Goal: Obtain resource: Download file/media

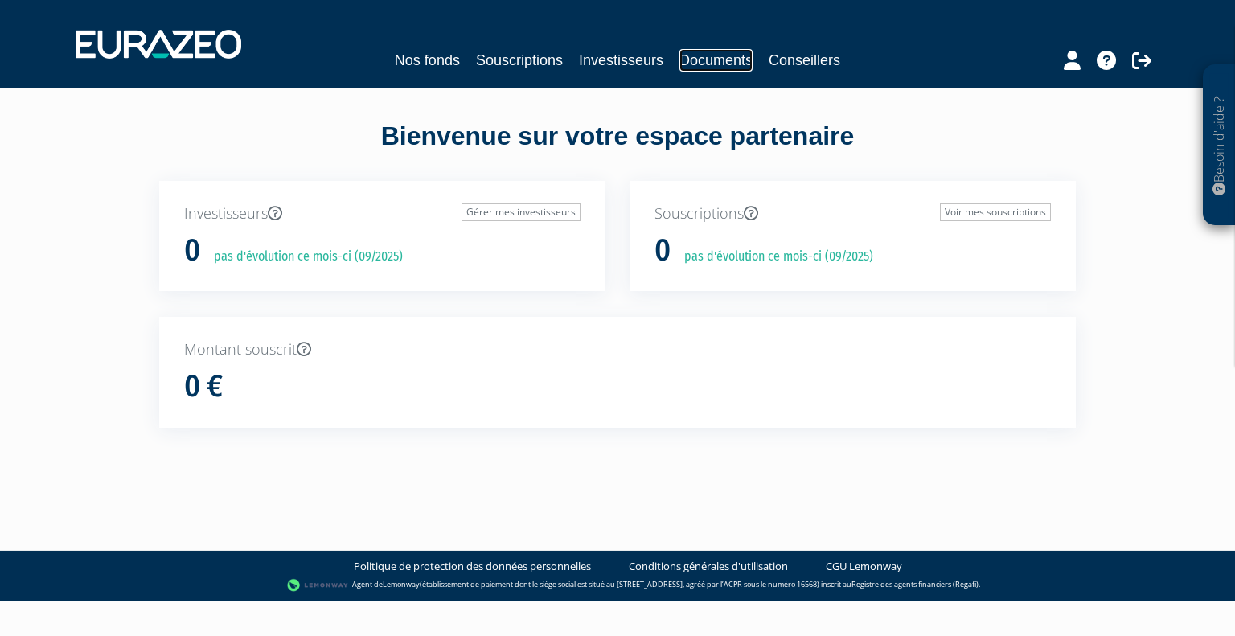
click at [721, 64] on link "Documents" at bounding box center [716, 60] width 73 height 23
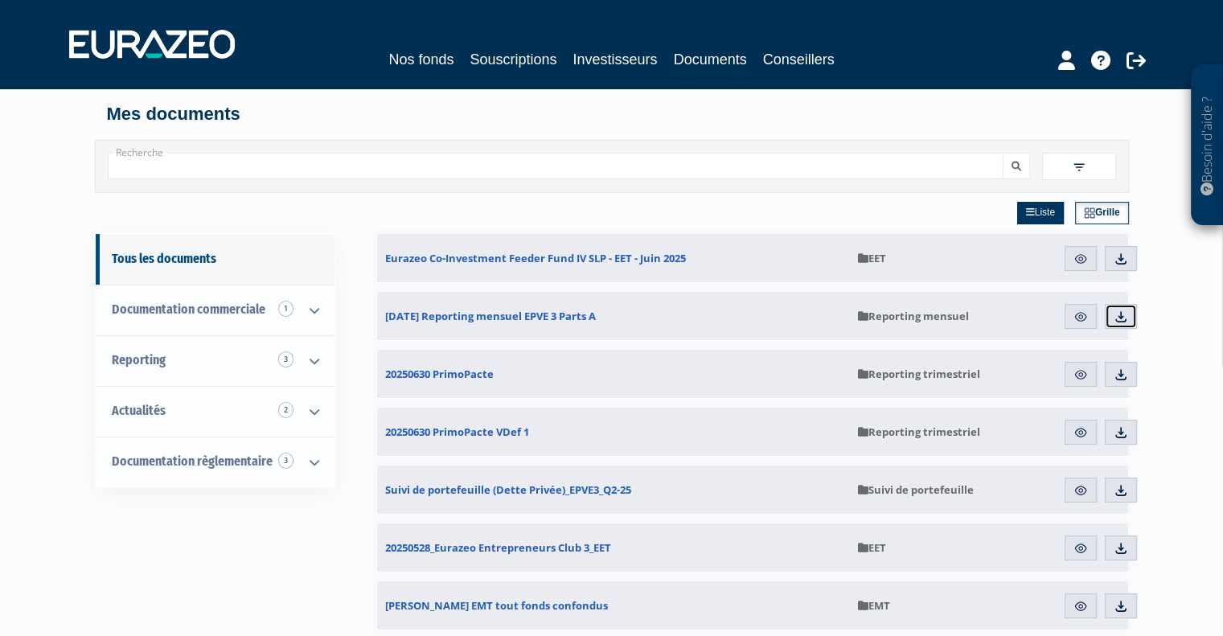
click at [1116, 316] on img at bounding box center [1121, 317] width 14 height 14
click at [1121, 488] on img at bounding box center [1121, 490] width 14 height 14
click at [606, 168] on input "Recherche" at bounding box center [556, 166] width 896 height 27
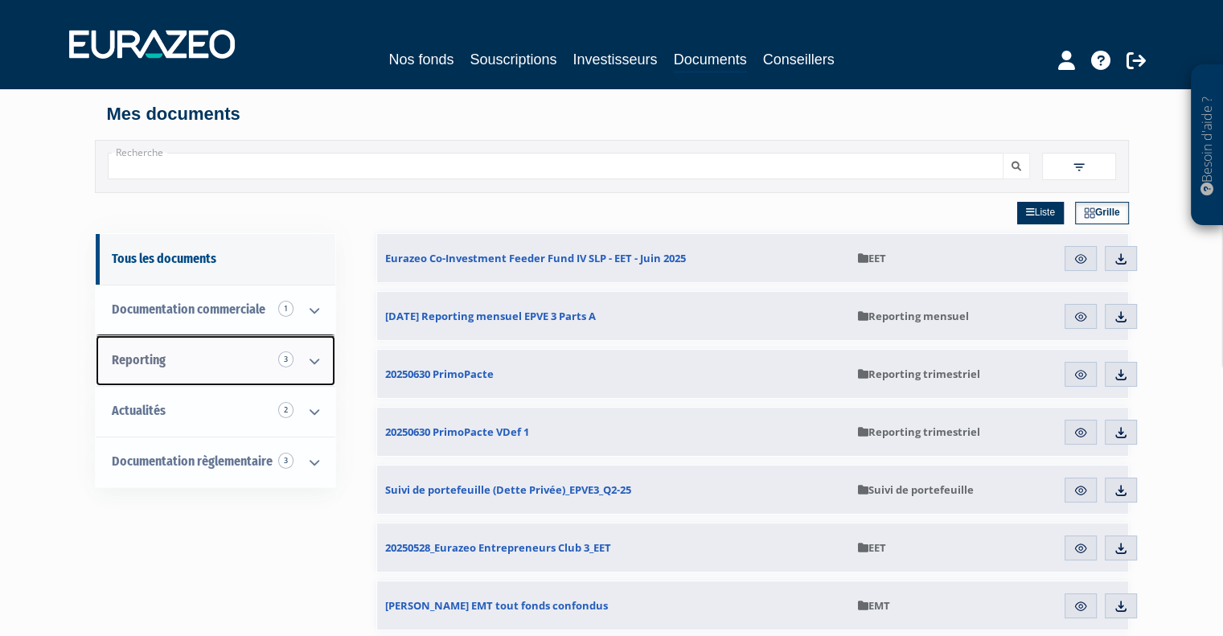
click at [309, 355] on icon at bounding box center [315, 361] width 42 height 50
click at [318, 357] on icon at bounding box center [315, 361] width 42 height 50
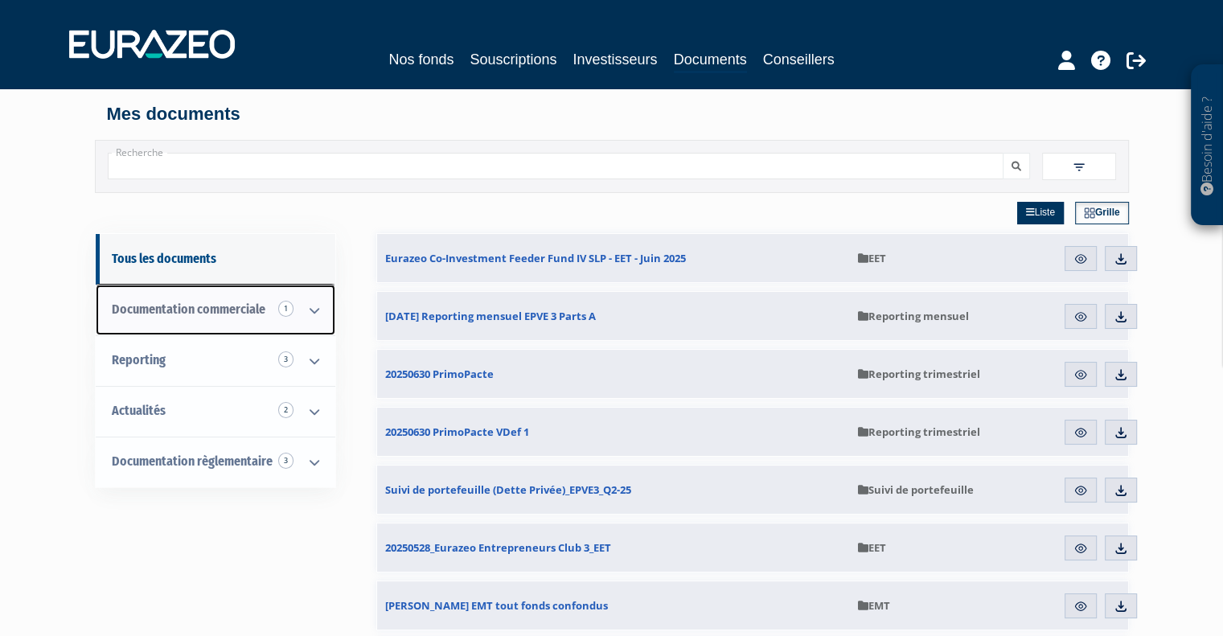
click at [321, 310] on icon at bounding box center [315, 310] width 42 height 50
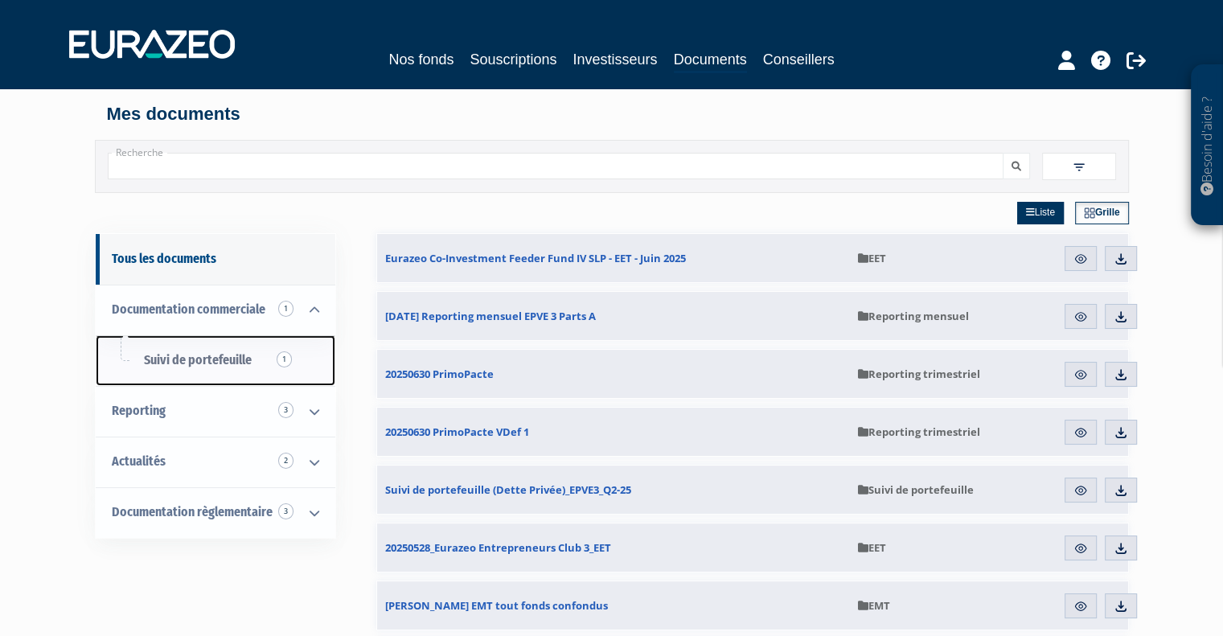
click at [224, 363] on span "Suivi de portefeuille 1" at bounding box center [198, 359] width 108 height 15
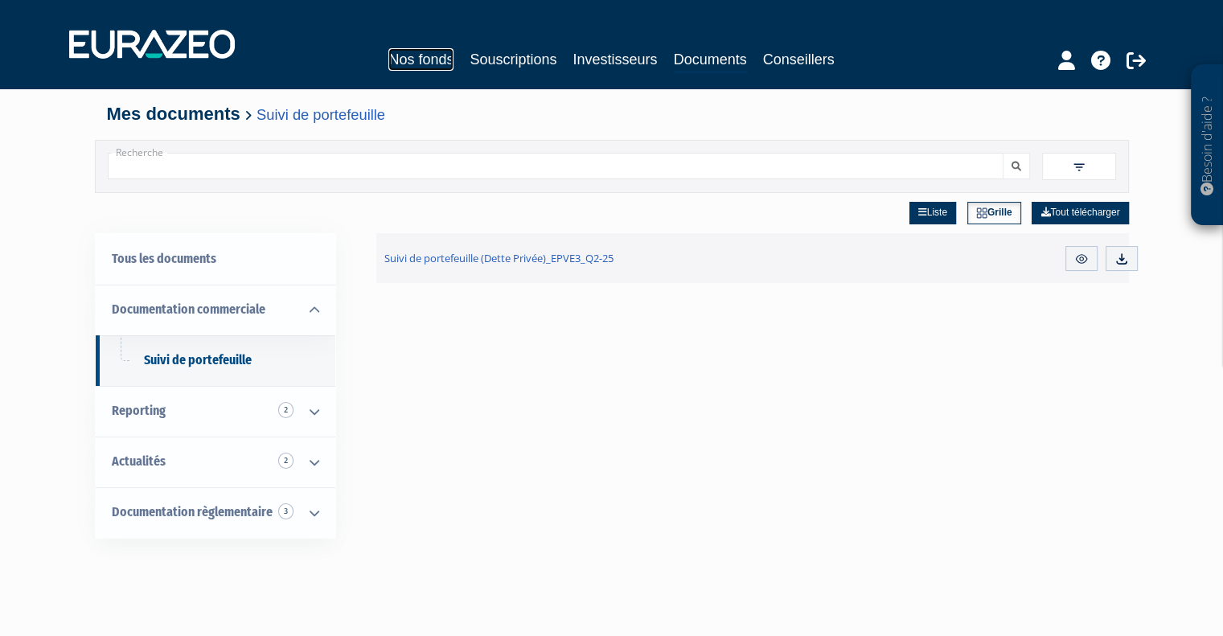
click at [421, 60] on link "Nos fonds" at bounding box center [420, 59] width 65 height 23
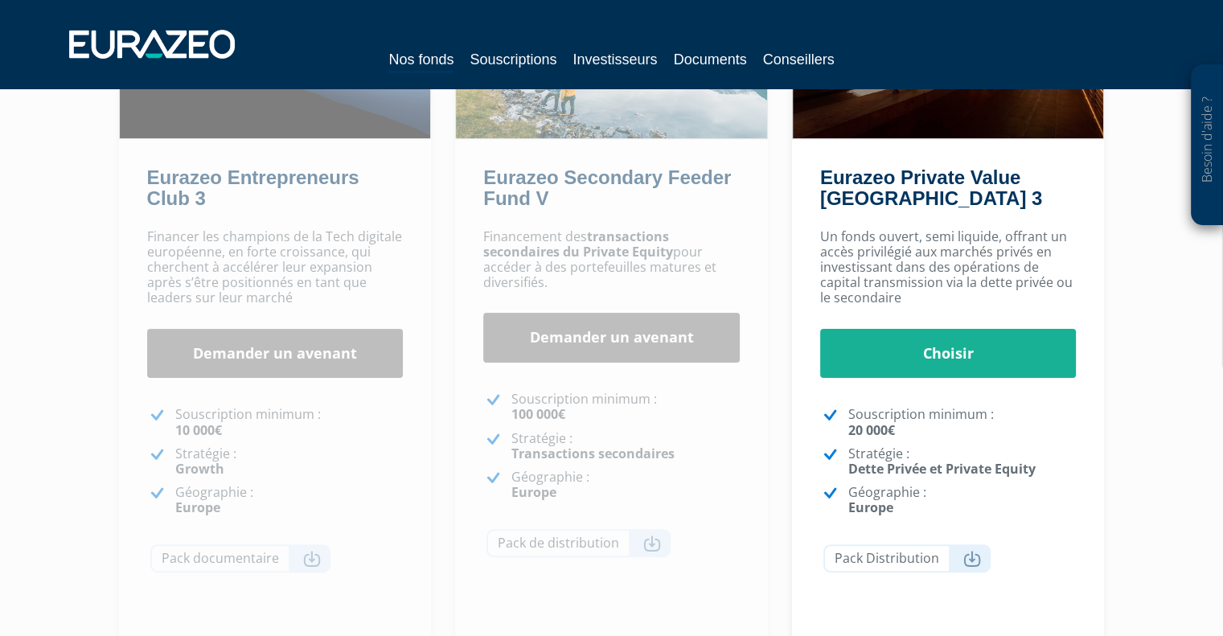
scroll to position [142, 0]
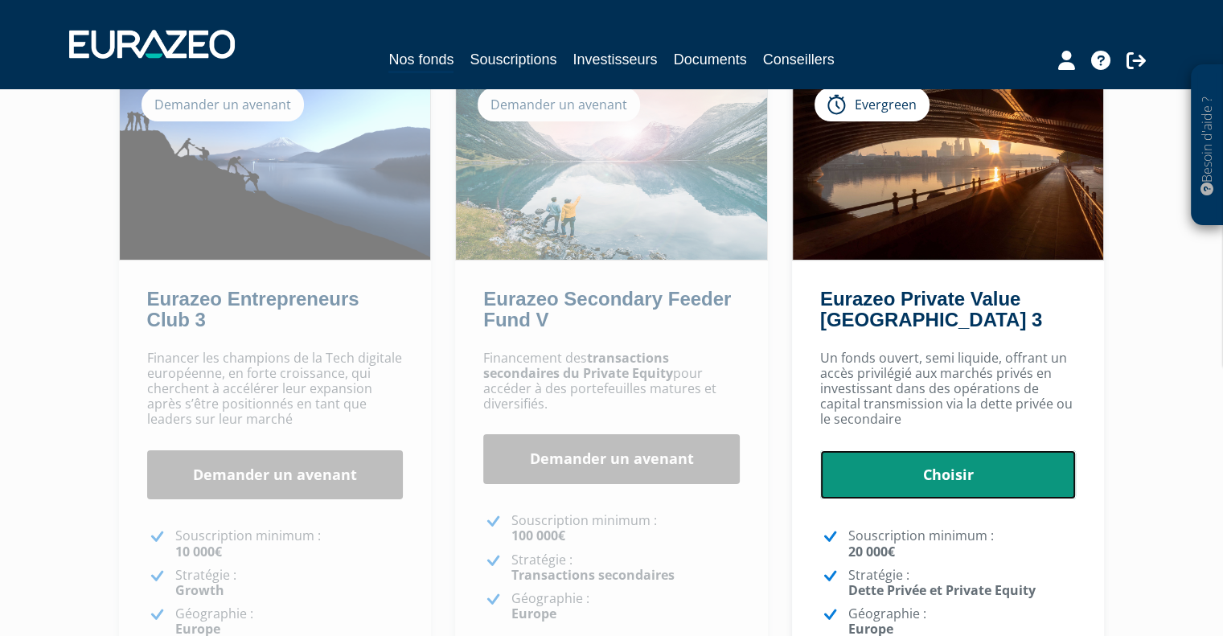
click at [1007, 477] on link "Choisir" at bounding box center [948, 475] width 257 height 50
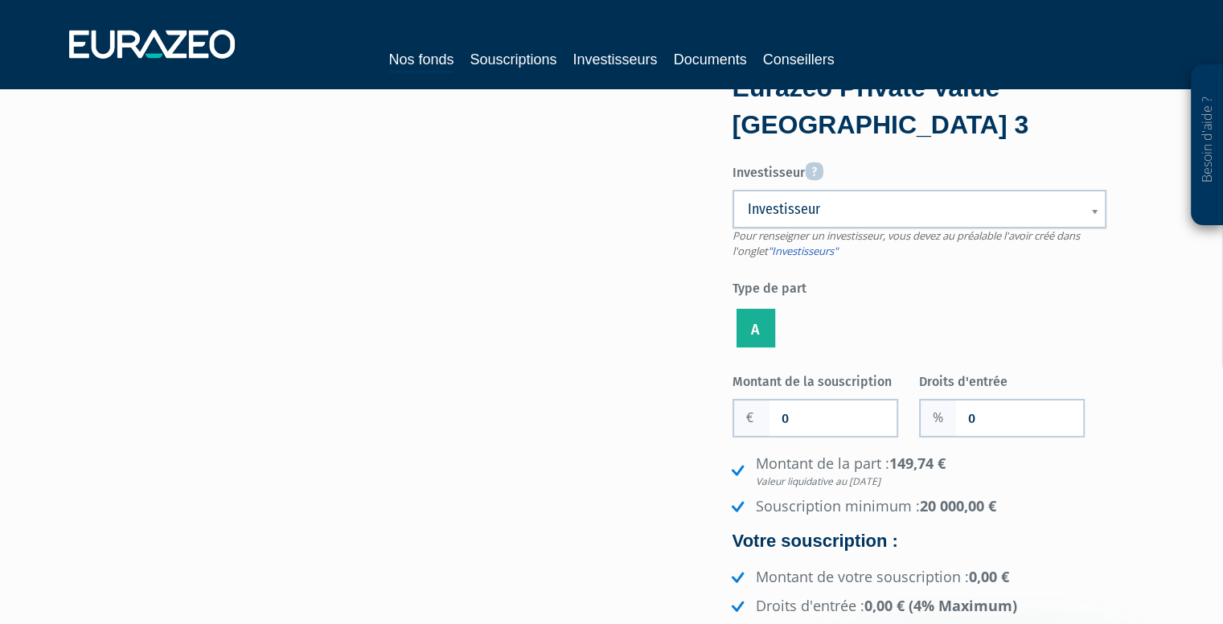
scroll to position [161, 0]
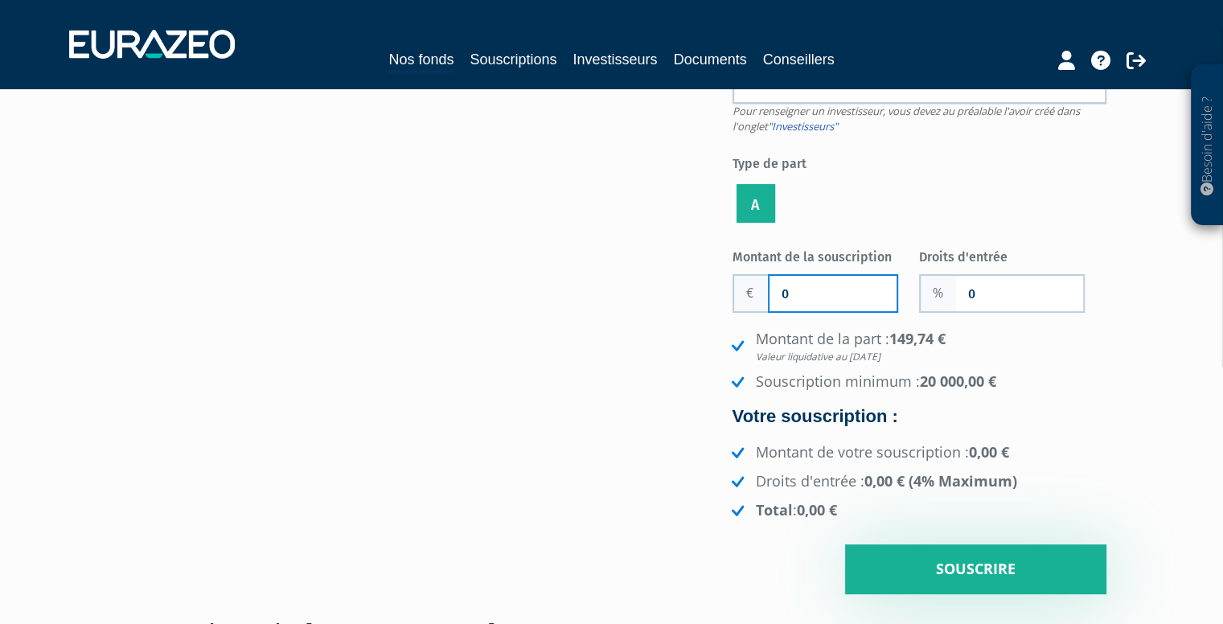
click at [784, 281] on input "0" at bounding box center [833, 293] width 127 height 35
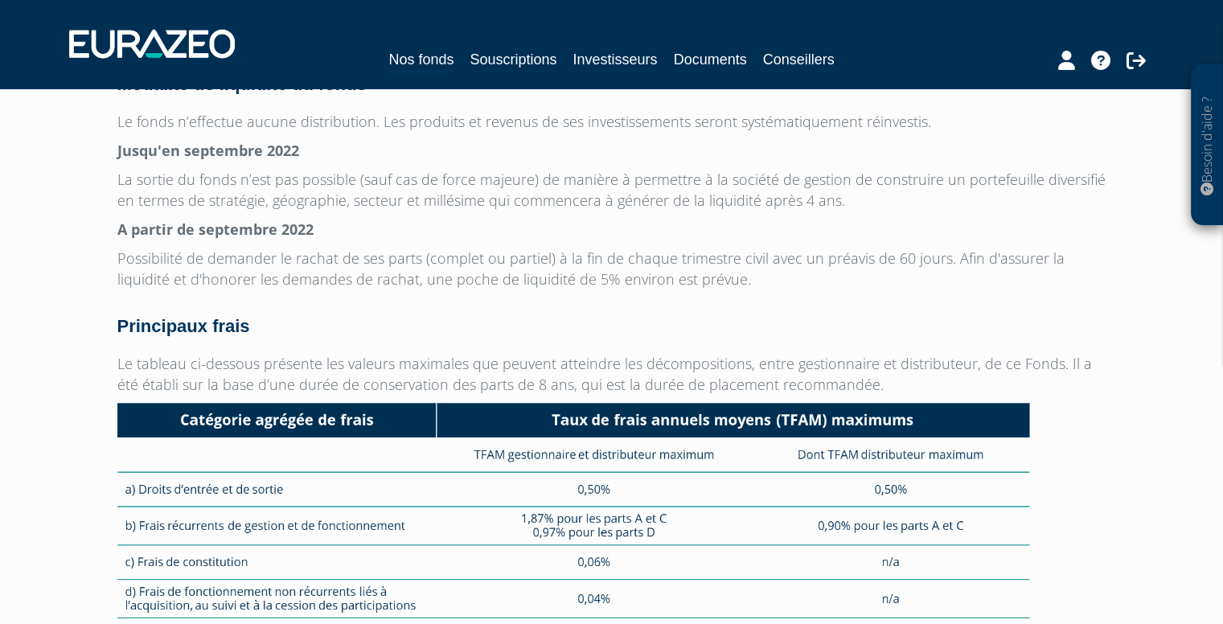
scroll to position [4262, 0]
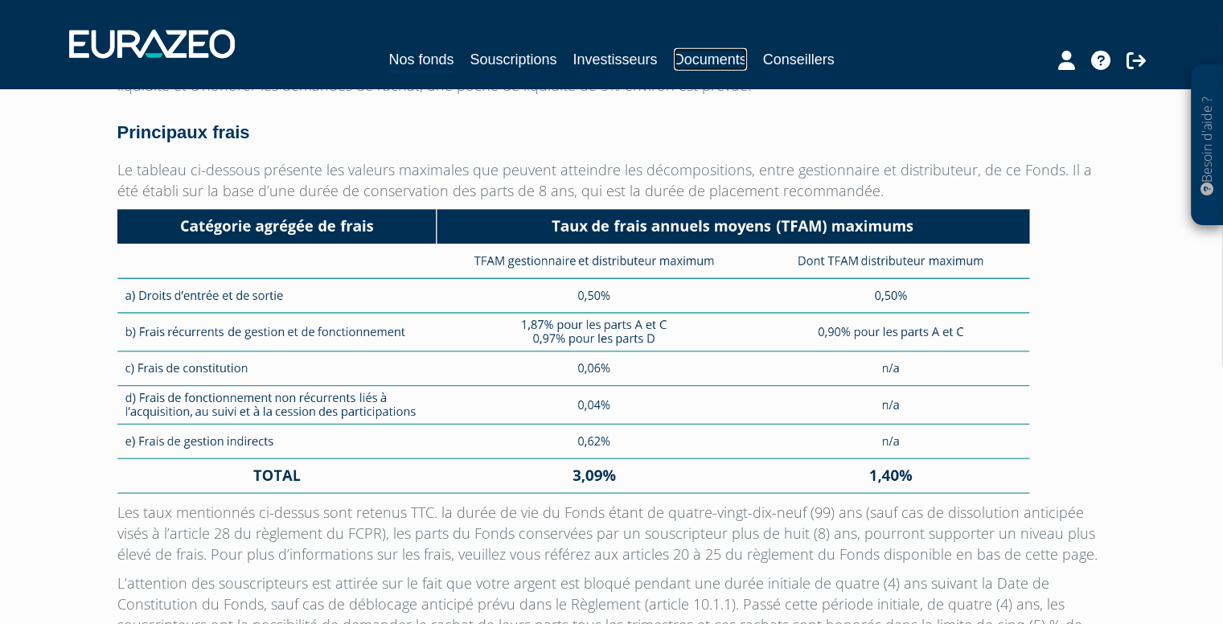
click at [737, 67] on link "Documents" at bounding box center [710, 59] width 73 height 23
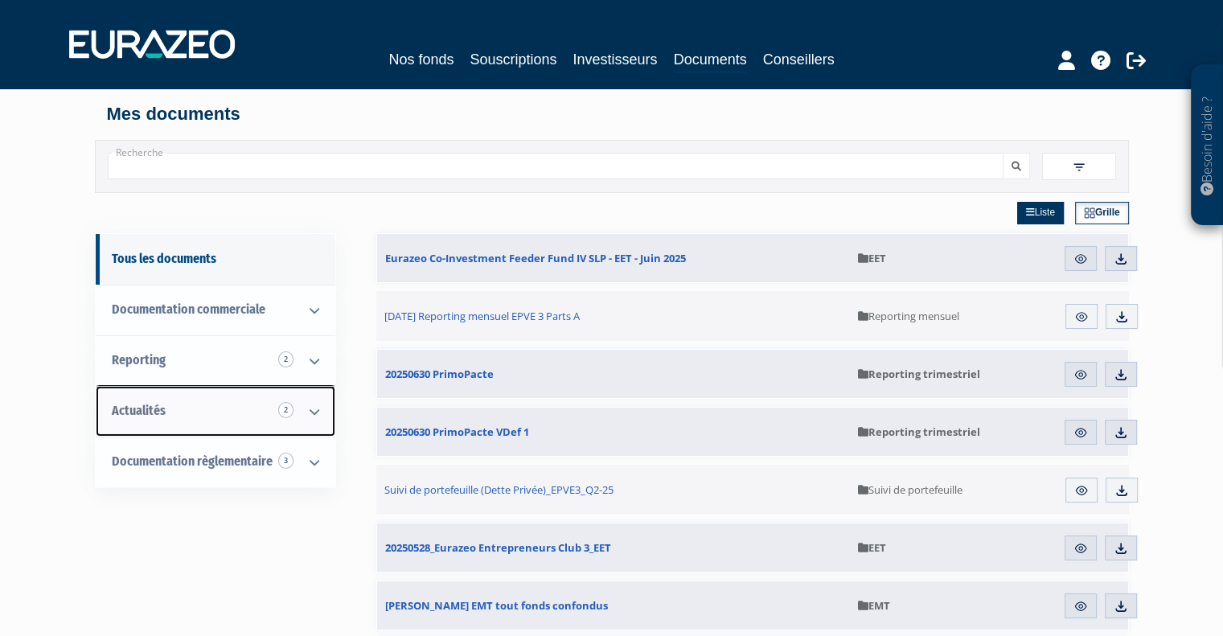
click at [233, 395] on link "Actualités 2" at bounding box center [216, 411] width 240 height 51
